Goal: Task Accomplishment & Management: Use online tool/utility

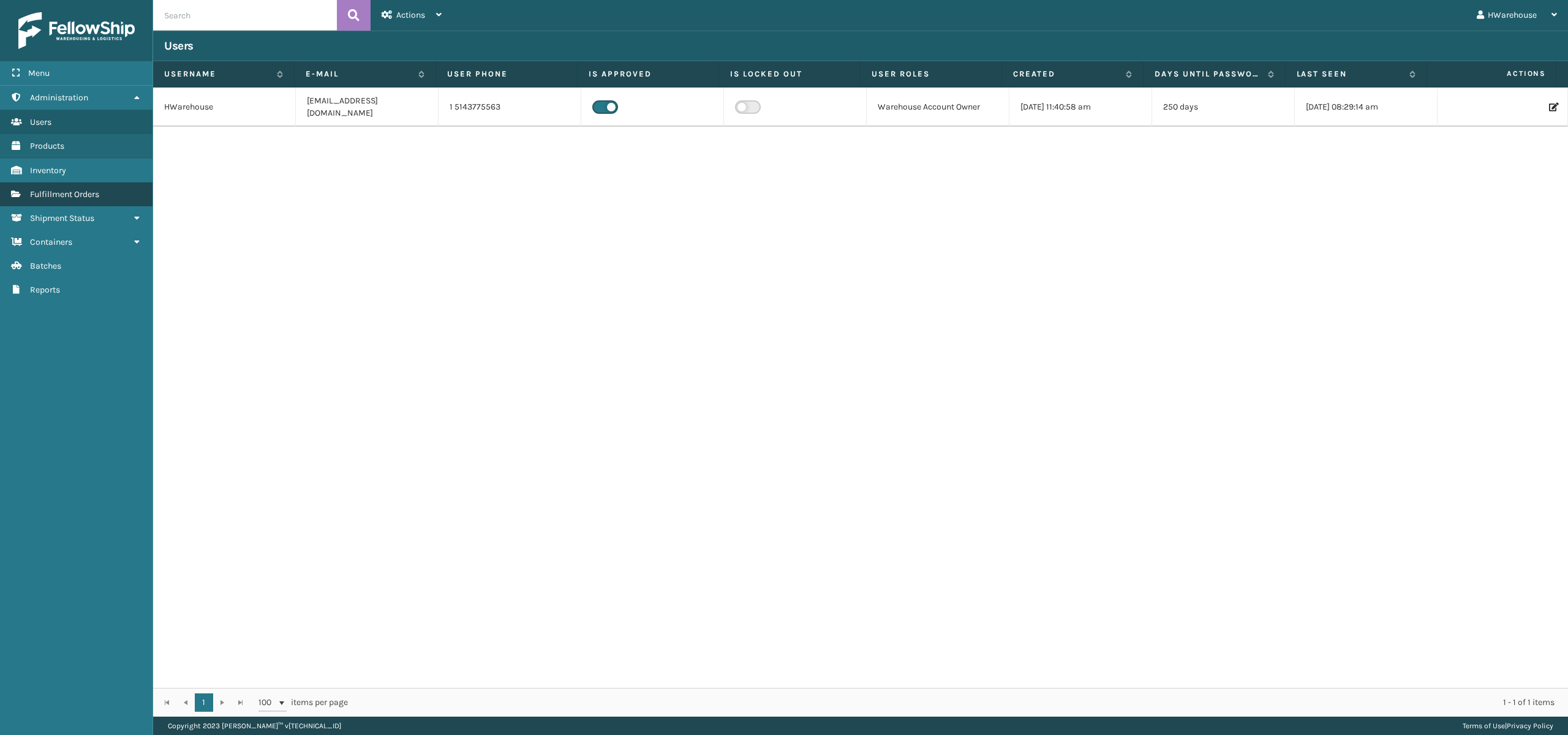
click at [61, 191] on span "Fulfillment Orders" at bounding box center [64, 194] width 69 height 10
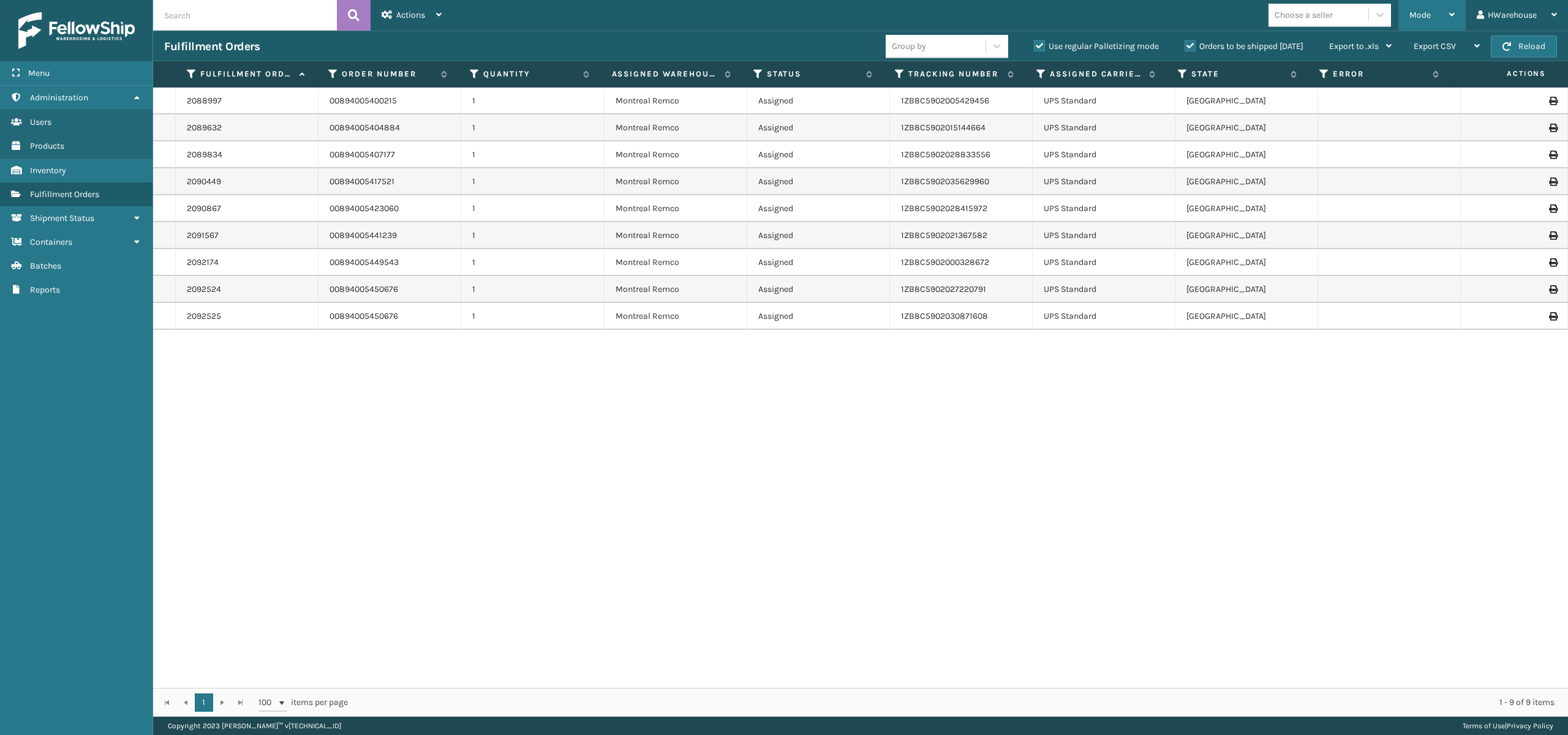
click at [1426, 13] on span "Mode" at bounding box center [1420, 15] width 22 height 10
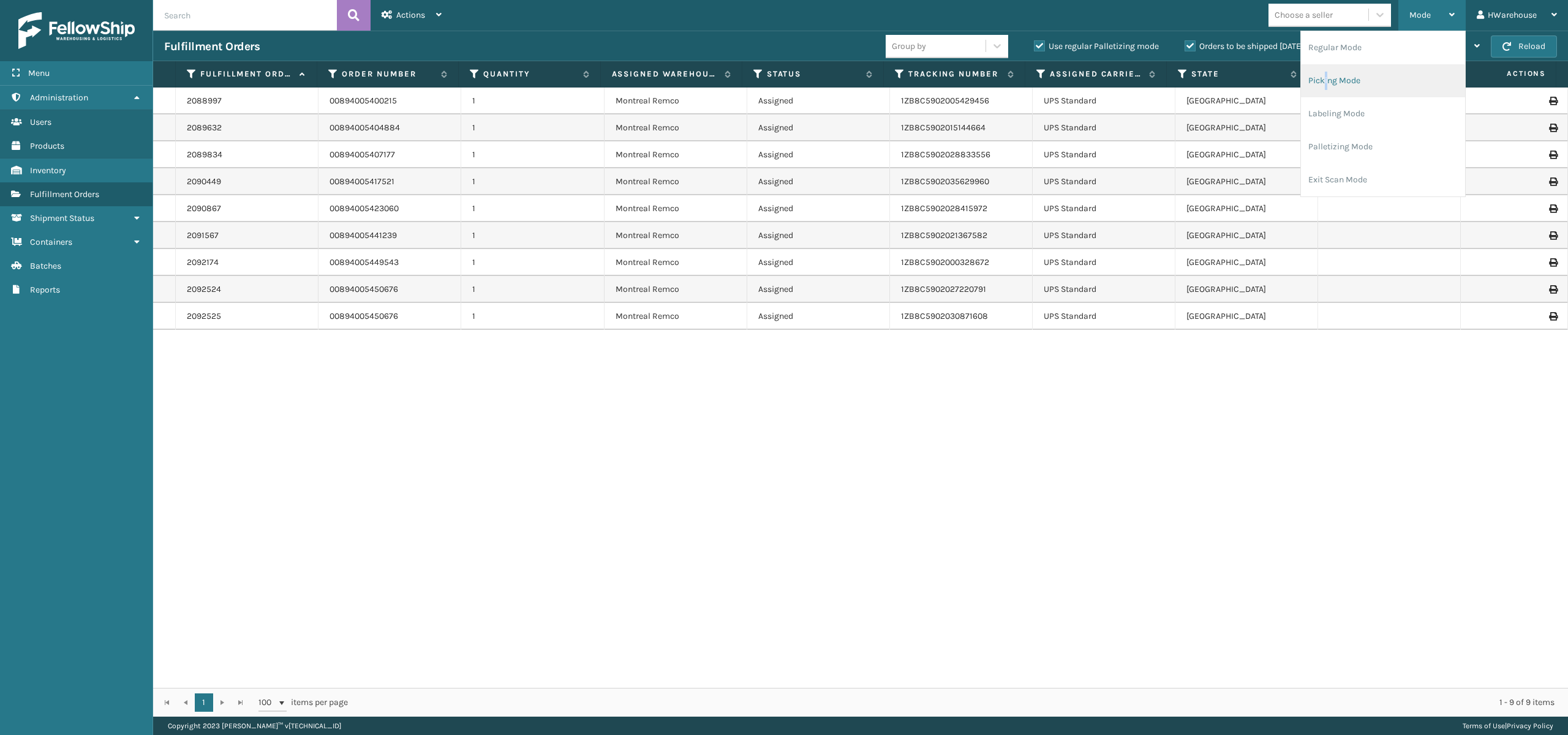
click at [1325, 77] on li "Picking Mode" at bounding box center [1383, 81] width 164 height 33
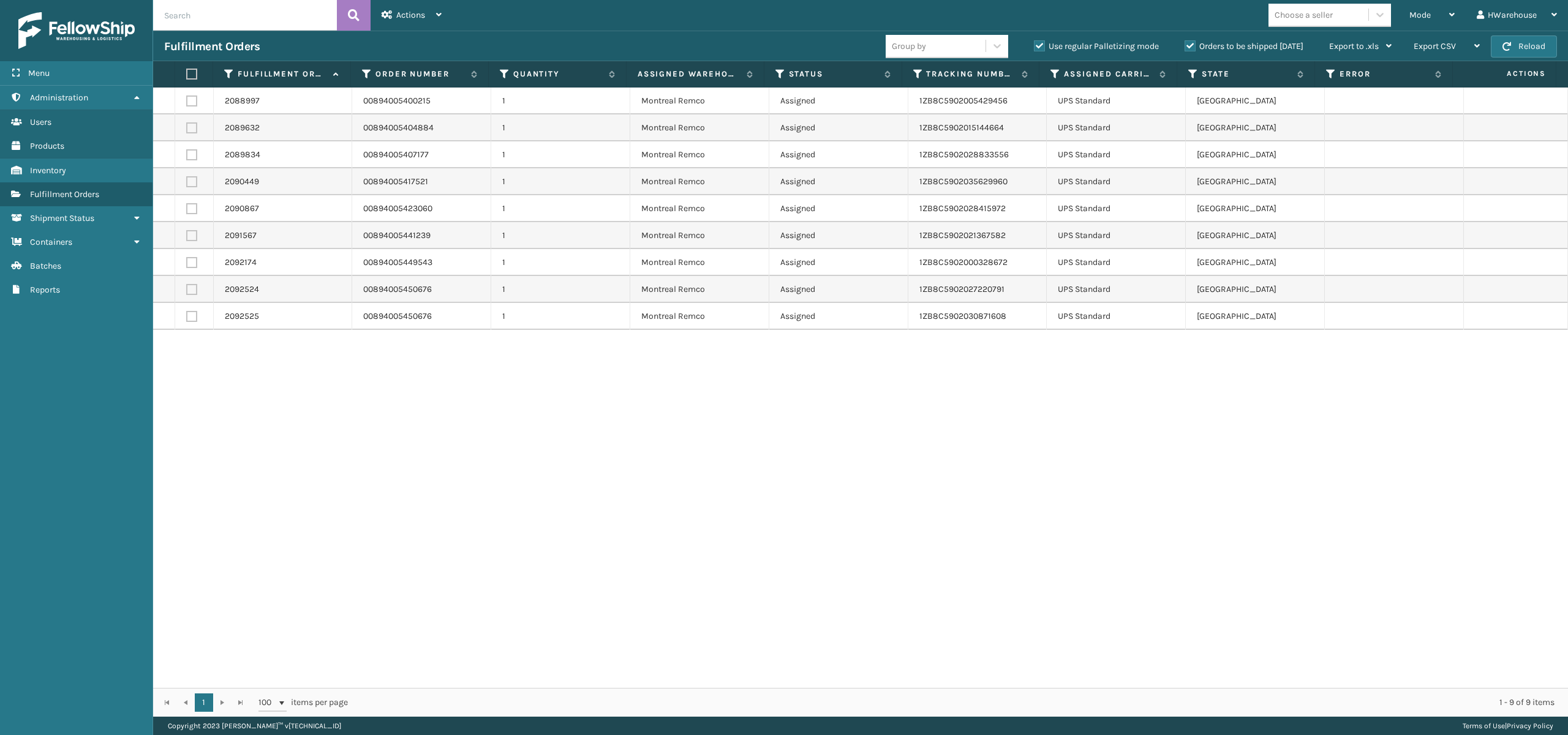
click at [189, 72] on label at bounding box center [191, 74] width 11 height 11
click at [187, 72] on input "checkbox" at bounding box center [186, 74] width 1 height 8
checkbox input "true"
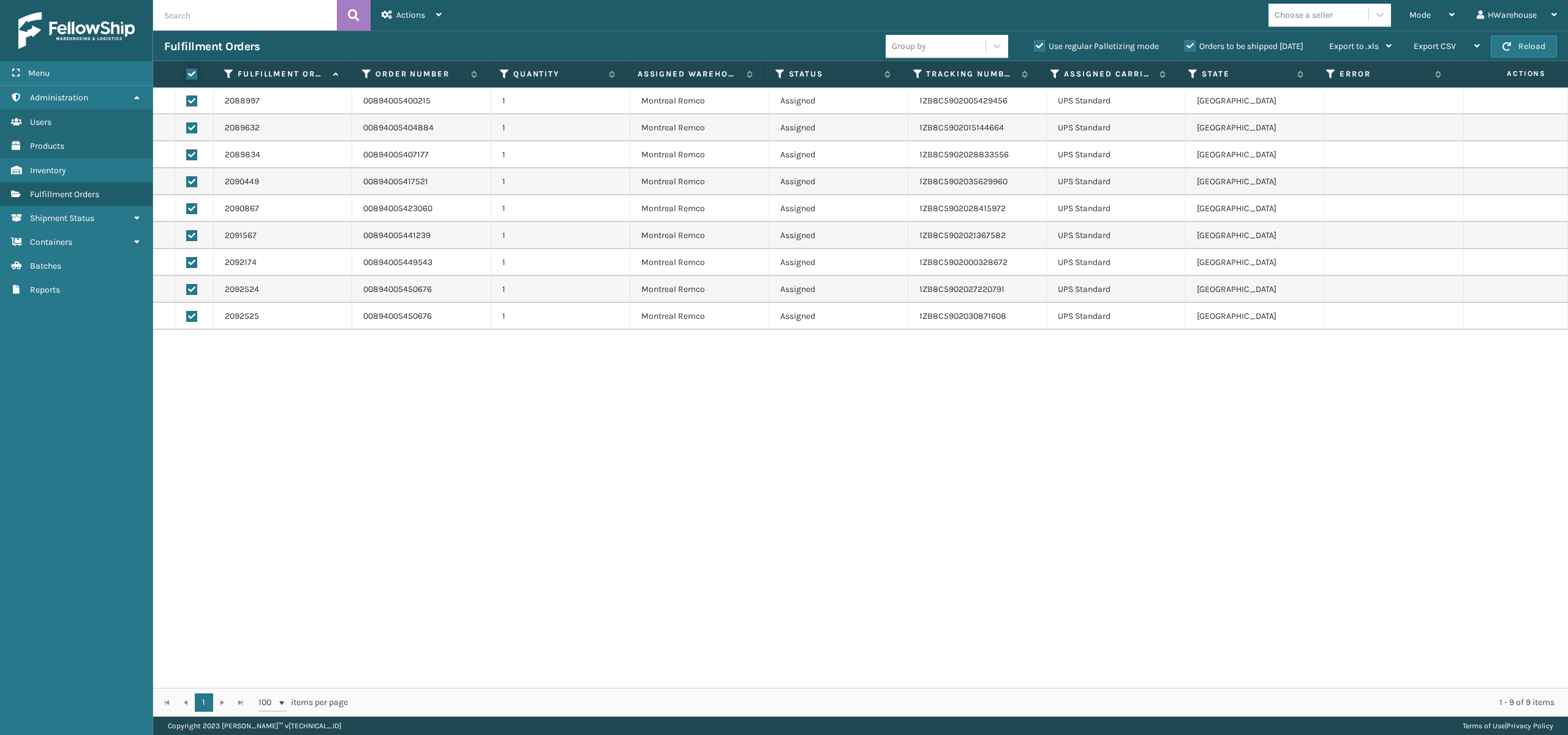
checkbox input "true"
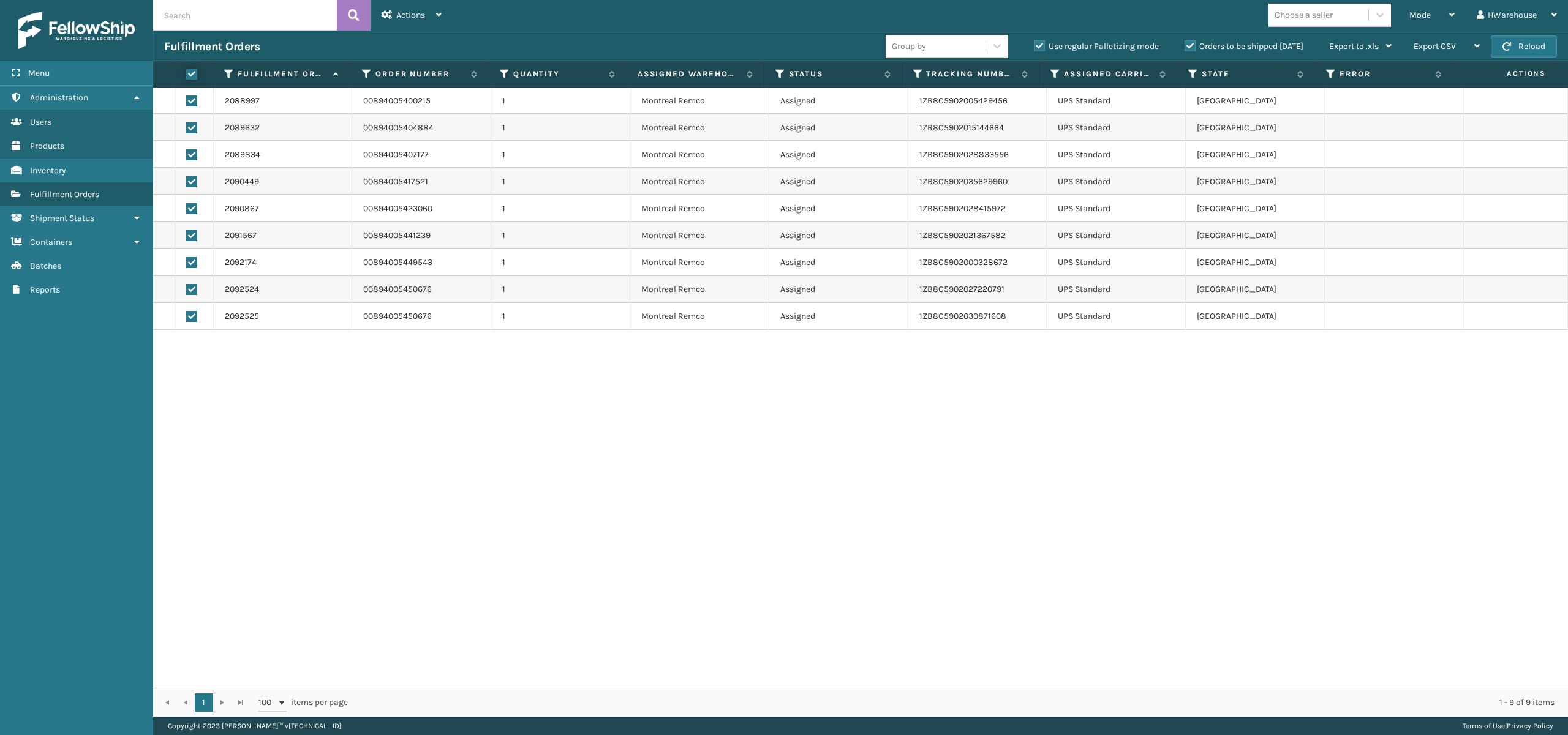
checkbox input "true"
click at [420, 13] on span "Actions" at bounding box center [411, 15] width 28 height 10
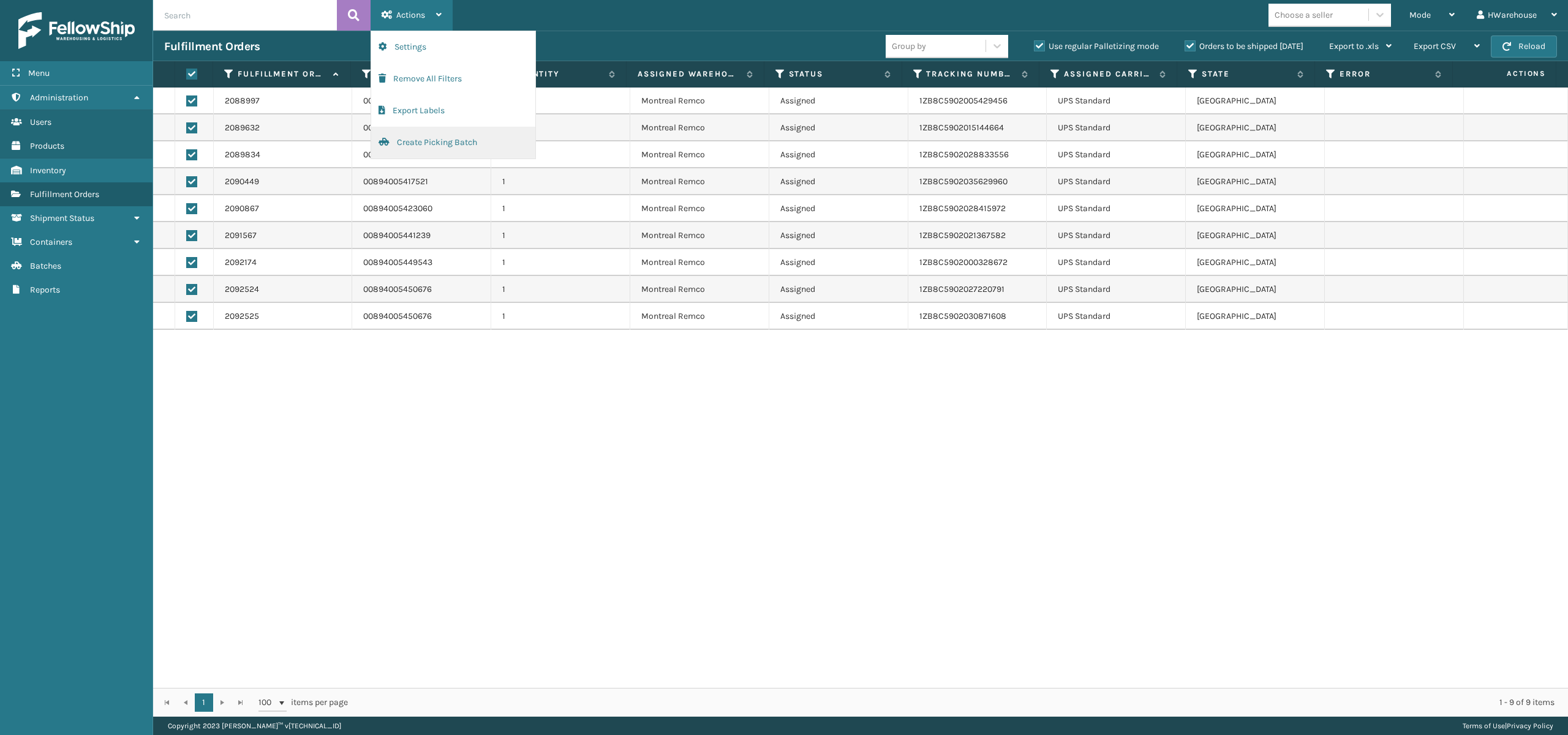
click at [424, 147] on button "Create Picking Batch" at bounding box center [453, 142] width 164 height 31
